Goal: Communication & Community: Participate in discussion

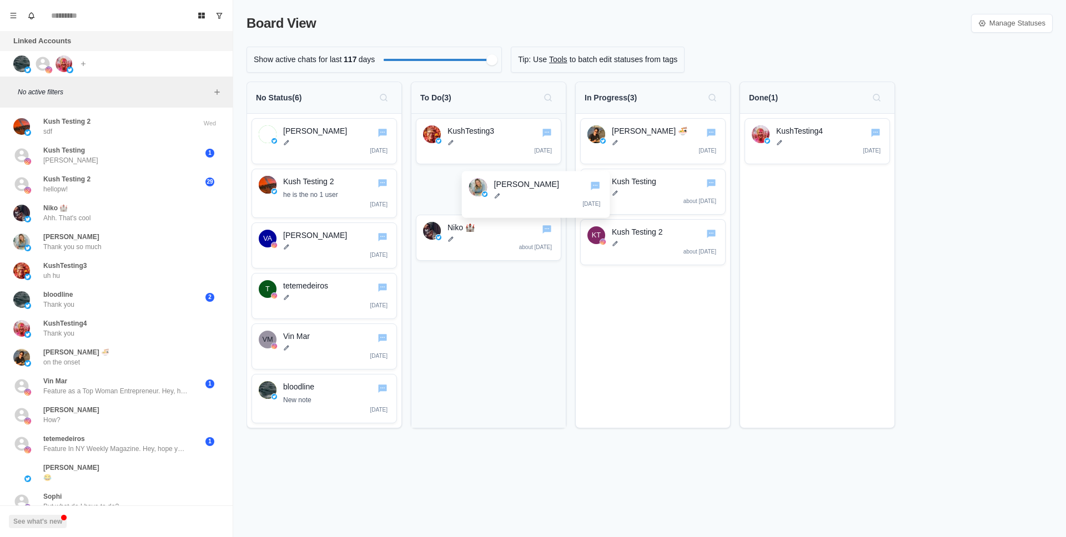
drag, startPoint x: 515, startPoint y: 180, endPoint x: 573, endPoint y: 185, distance: 57.9
click at [573, 185] on div "No Status ( 6 ) Raul 4 months ago Kush Testing 2 he is the no 1 user 1 day ago …" at bounding box center [649, 260] width 806 height 356
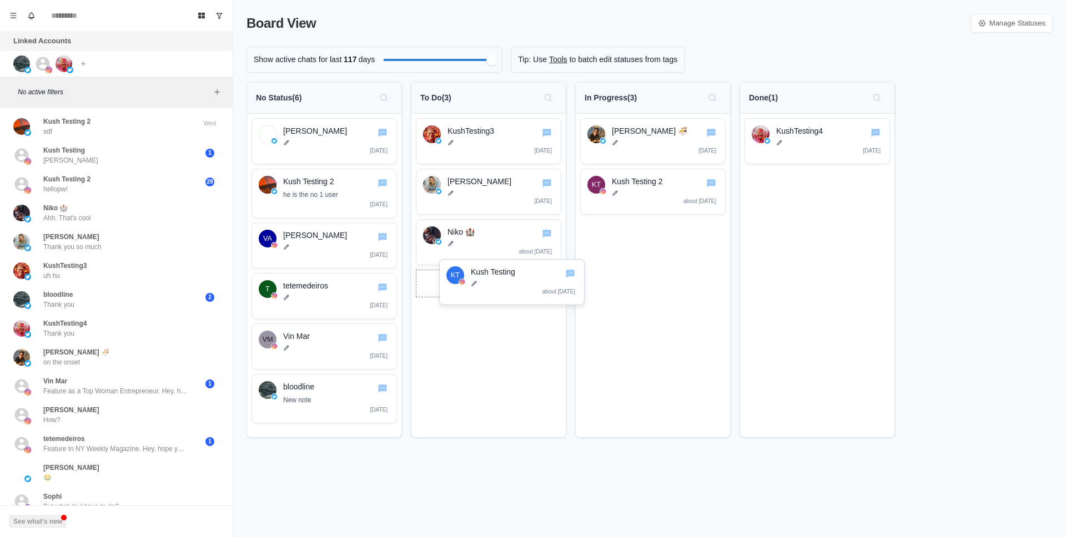
drag, startPoint x: 630, startPoint y: 195, endPoint x: 493, endPoint y: 290, distance: 166.3
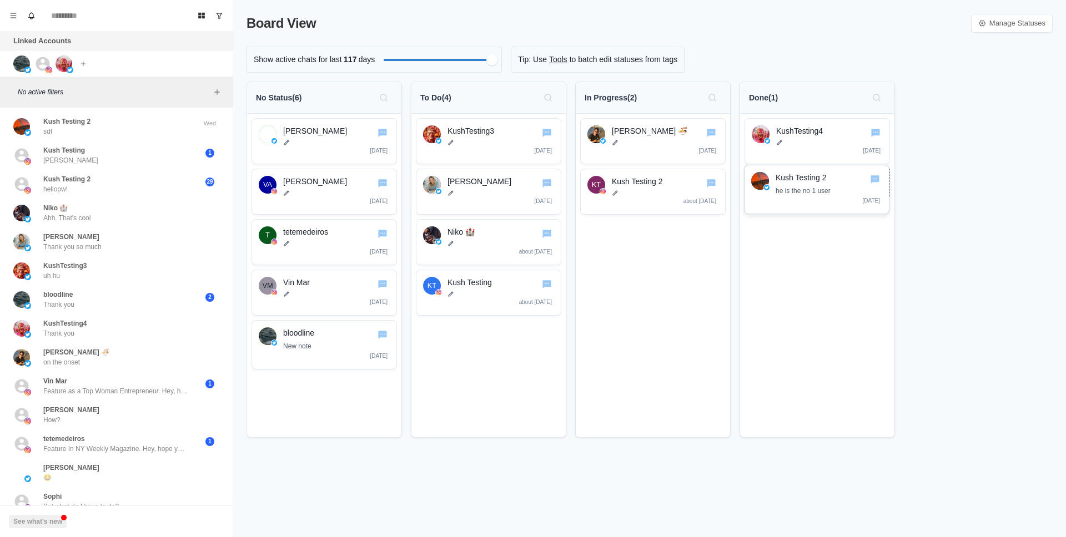
drag, startPoint x: 328, startPoint y: 183, endPoint x: 824, endPoint y: 183, distance: 496.3
drag, startPoint x: 346, startPoint y: 284, endPoint x: 839, endPoint y: 248, distance: 494.3
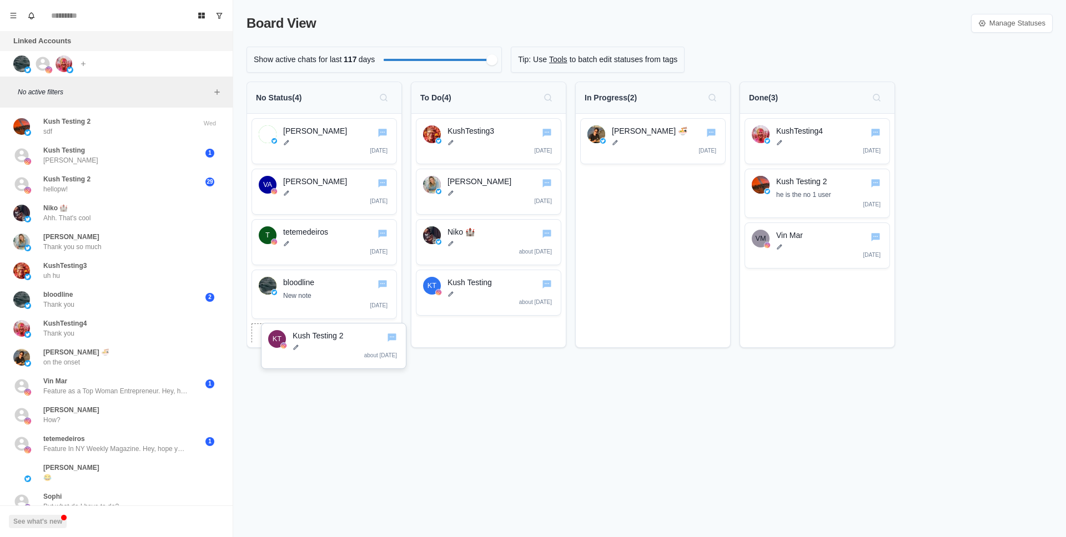
drag, startPoint x: 682, startPoint y: 180, endPoint x: 368, endPoint y: 339, distance: 352.6
drag, startPoint x: 529, startPoint y: 281, endPoint x: 388, endPoint y: 375, distance: 169.7
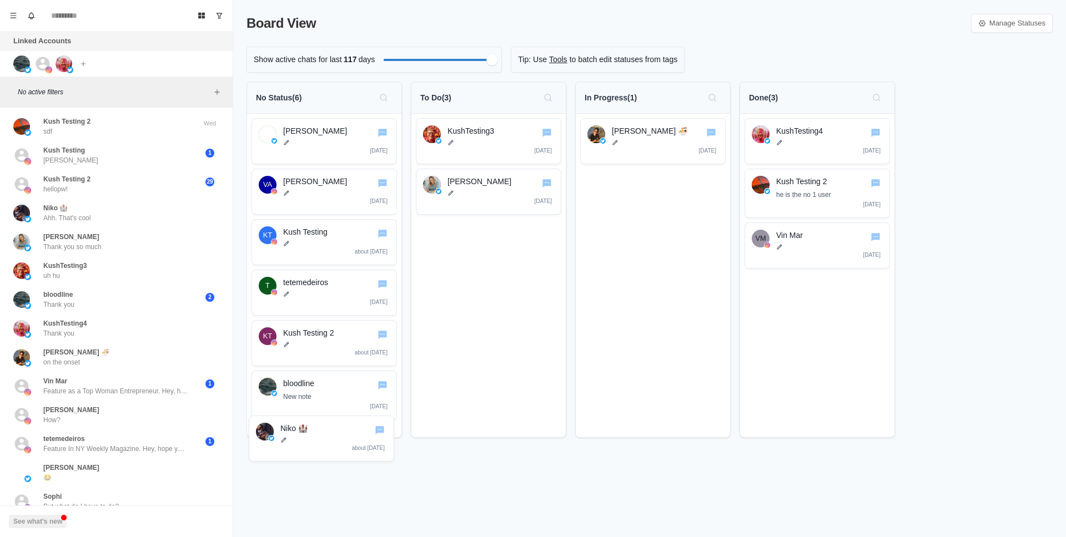
drag, startPoint x: 532, startPoint y: 232, endPoint x: 371, endPoint y: 432, distance: 257.4
click at [370, 433] on p "Niko 🏰" at bounding box center [333, 429] width 107 height 12
drag, startPoint x: 490, startPoint y: 238, endPoint x: 344, endPoint y: 414, distance: 228.3
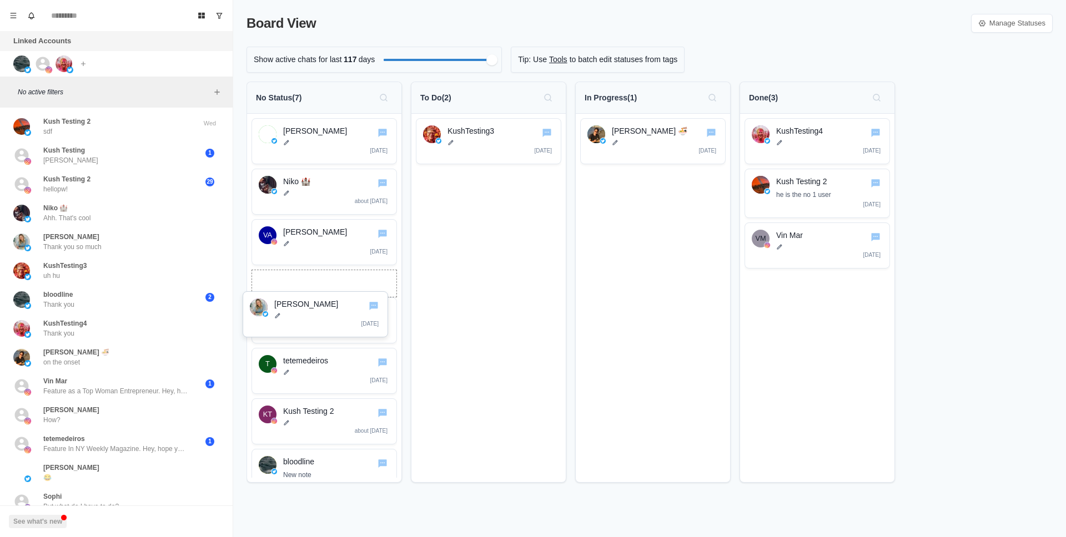
drag, startPoint x: 524, startPoint y: 182, endPoint x: 355, endPoint y: 309, distance: 211.3
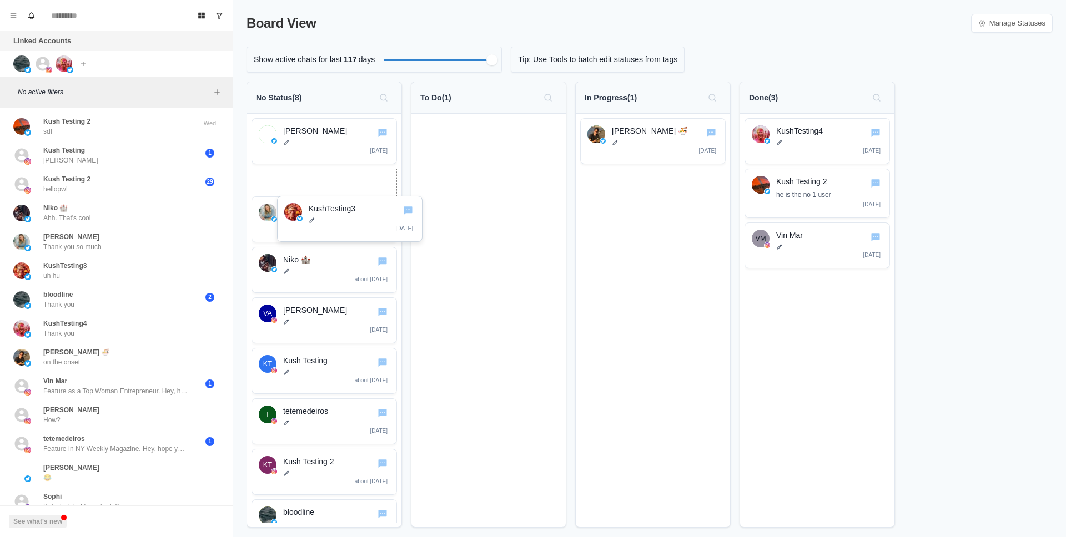
drag, startPoint x: 496, startPoint y: 133, endPoint x: 362, endPoint y: 215, distance: 157.5
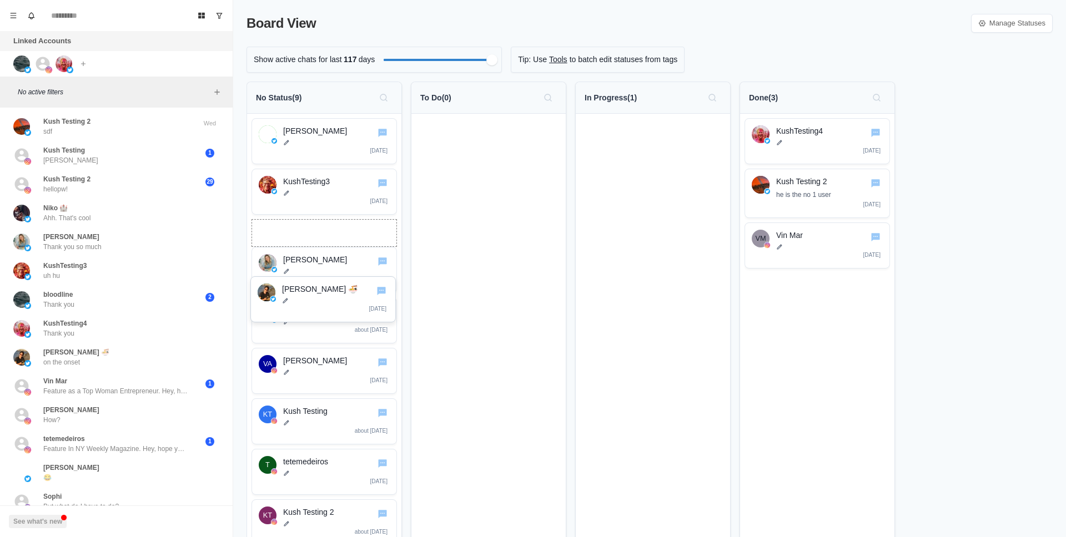
drag, startPoint x: 680, startPoint y: 126, endPoint x: 355, endPoint y: 289, distance: 363.7
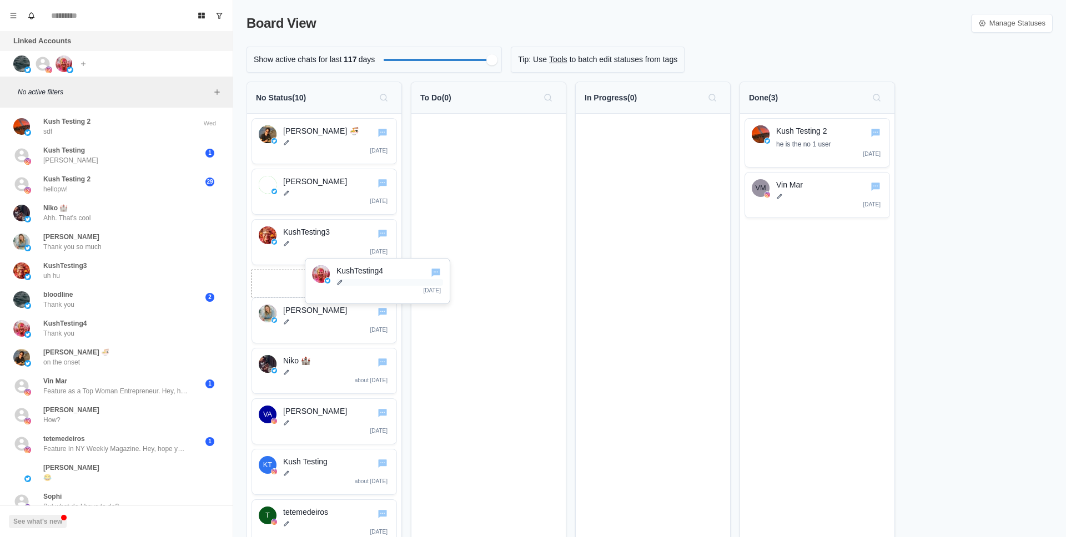
drag, startPoint x: 818, startPoint y: 141, endPoint x: 380, endPoint y: 283, distance: 460.5
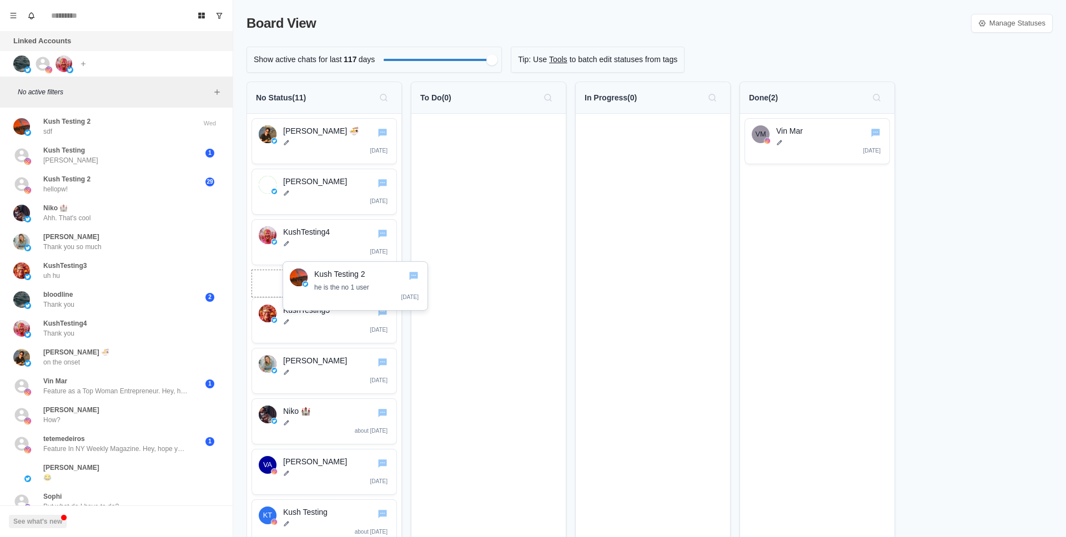
drag, startPoint x: 827, startPoint y: 133, endPoint x: 366, endPoint y: 274, distance: 482.6
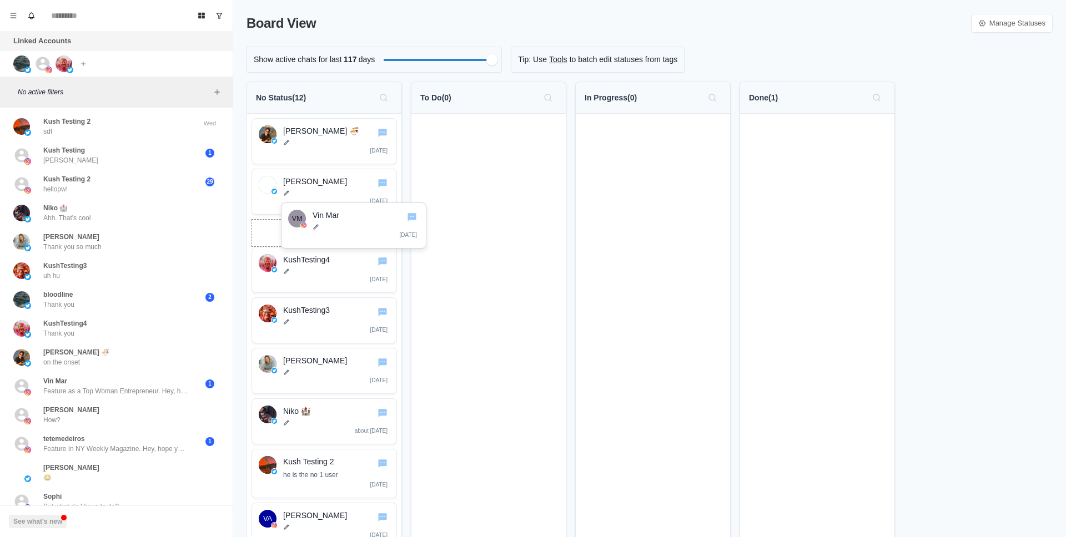
drag, startPoint x: 848, startPoint y: 133, endPoint x: 391, endPoint y: 222, distance: 466.0
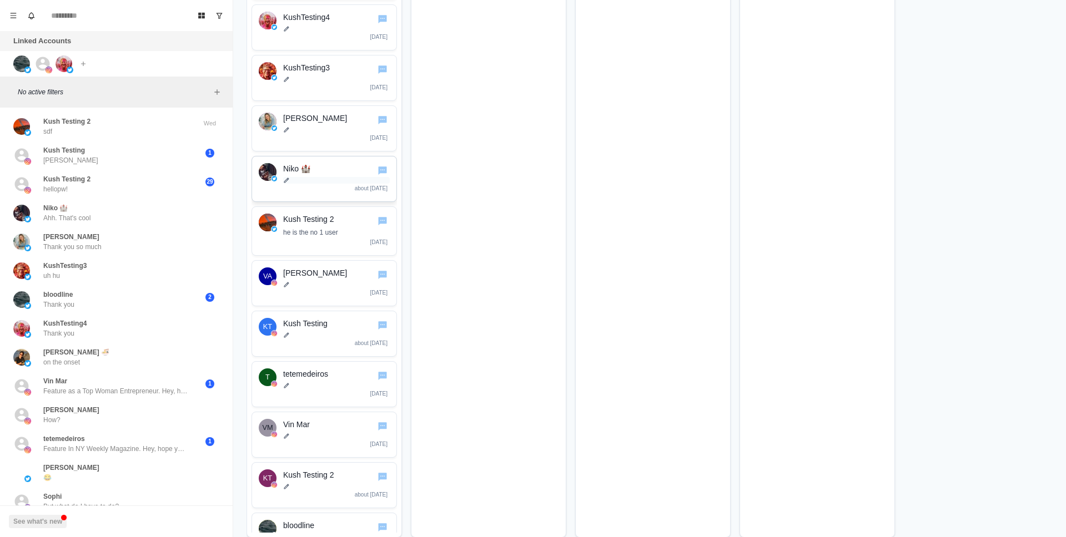
scroll to position [238, 0]
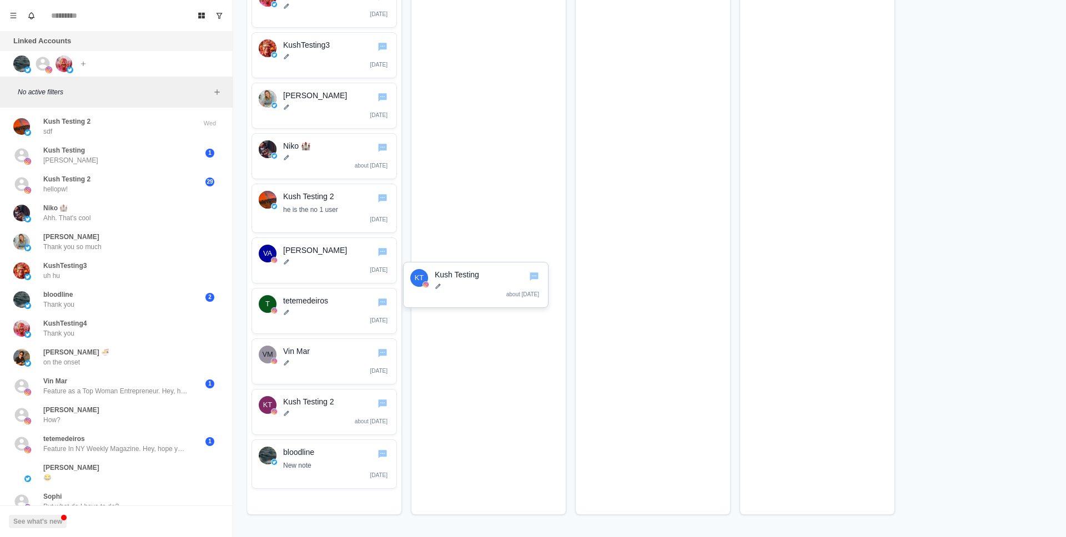
drag, startPoint x: 345, startPoint y: 300, endPoint x: 501, endPoint y: 279, distance: 156.9
click at [501, 279] on p "Kush Testing" at bounding box center [488, 275] width 107 height 12
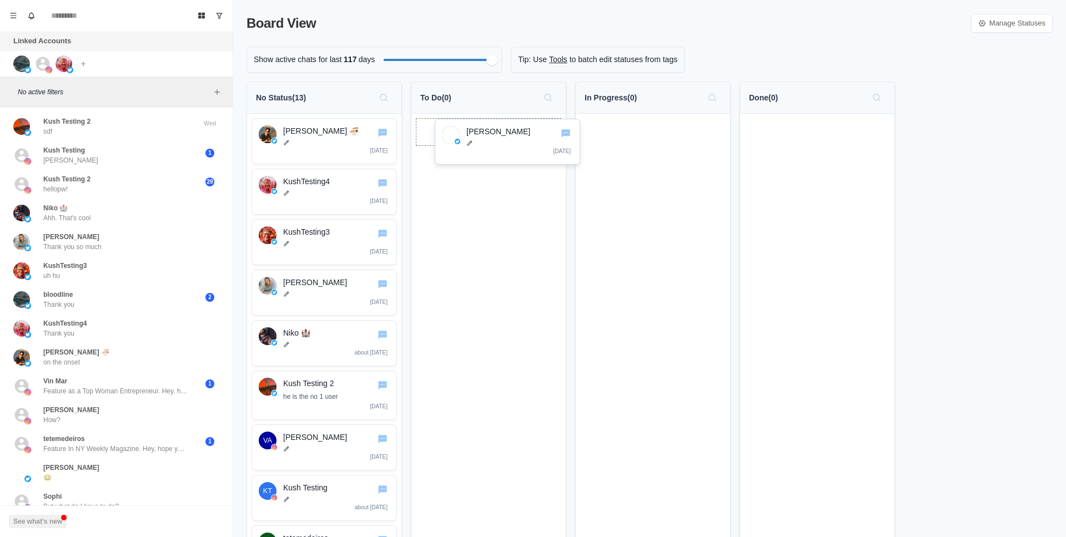
drag, startPoint x: 314, startPoint y: 178, endPoint x: 501, endPoint y: 132, distance: 192.5
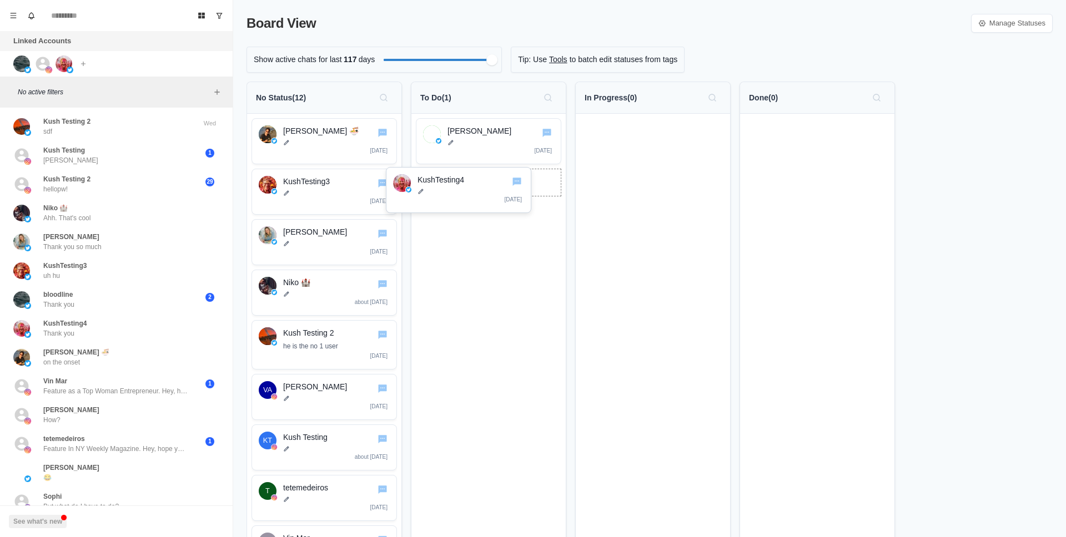
drag, startPoint x: 334, startPoint y: 180, endPoint x: 472, endPoint y: 183, distance: 137.7
click at [472, 183] on p "KushTesting4" at bounding box center [470, 180] width 107 height 12
drag, startPoint x: 337, startPoint y: 225, endPoint x: 496, endPoint y: 192, distance: 162.9
click at [496, 192] on div "KushTesting3 [DATE]" at bounding box center [478, 204] width 145 height 46
